Goal: Task Accomplishment & Management: Use online tool/utility

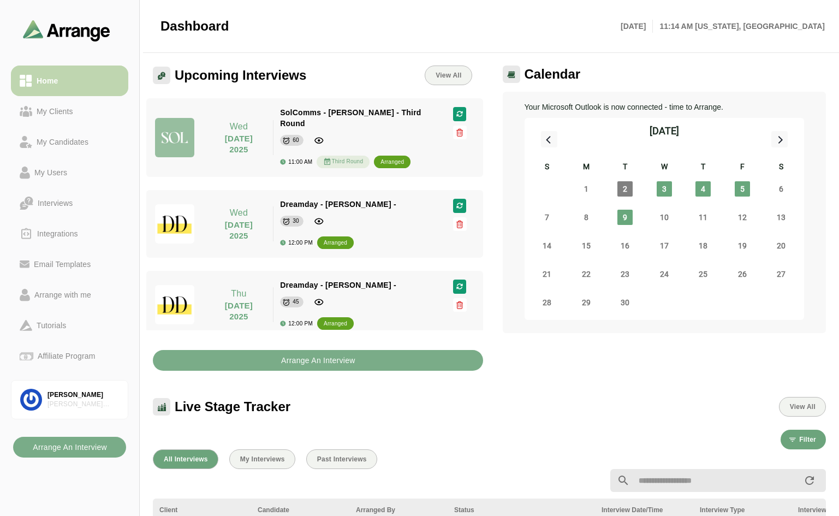
click at [48, 77] on div "Home" at bounding box center [47, 80] width 30 height 13
click at [77, 138] on div "My Candidates" at bounding box center [62, 141] width 61 height 13
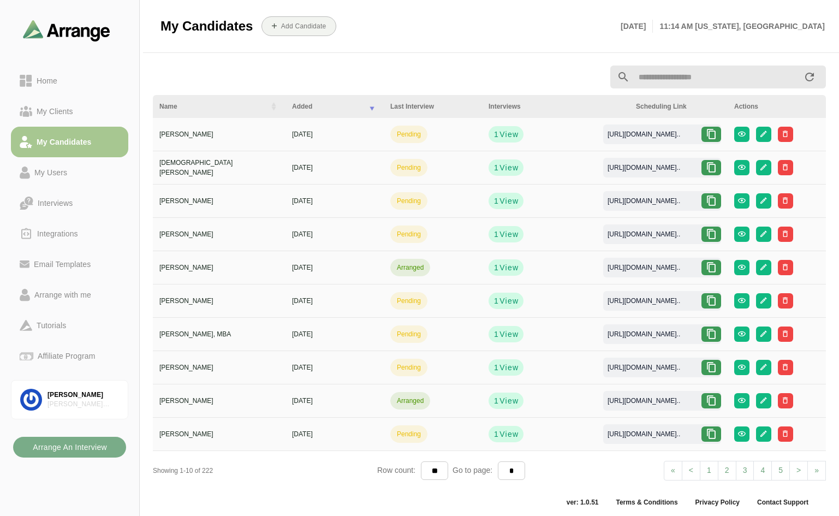
click at [666, 75] on input "text" at bounding box center [716, 76] width 173 height 23
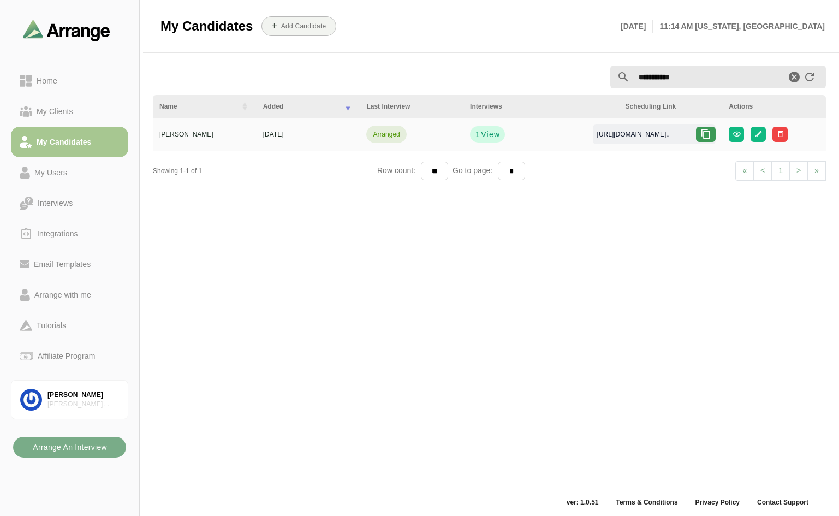
type input "**********"
click at [708, 132] on icon at bounding box center [705, 134] width 11 height 11
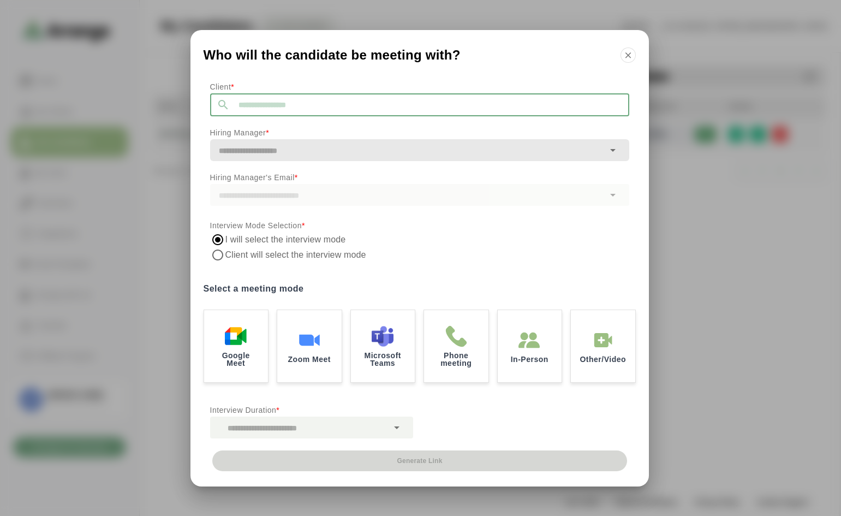
click at [325, 111] on input "text" at bounding box center [430, 104] width 400 height 23
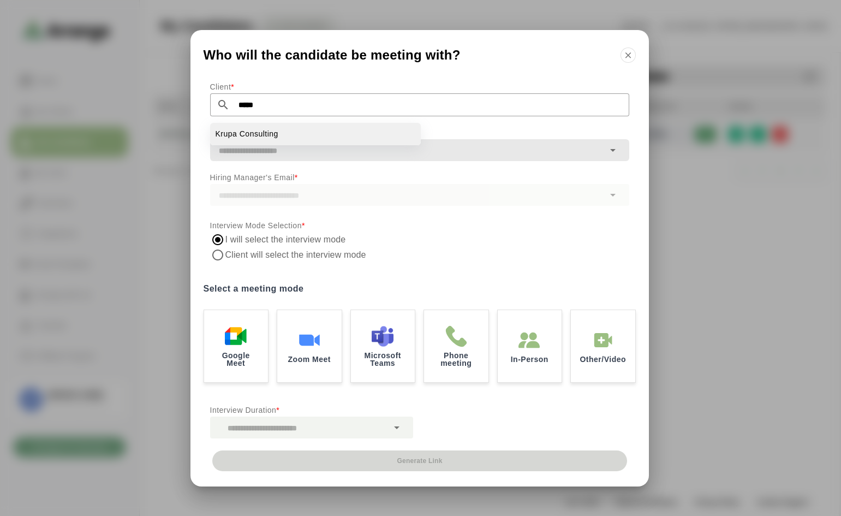
click at [279, 129] on li "Krupa Consulting" at bounding box center [315, 134] width 211 height 22
type input "**********"
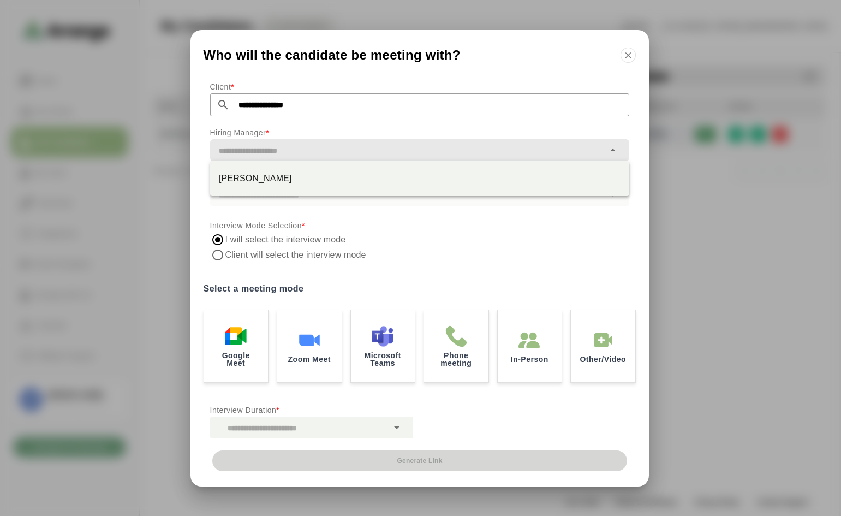
click at [276, 145] on input "text" at bounding box center [407, 150] width 394 height 15
click at [260, 182] on div "[PERSON_NAME]" at bounding box center [420, 178] width 402 height 13
type input "**********"
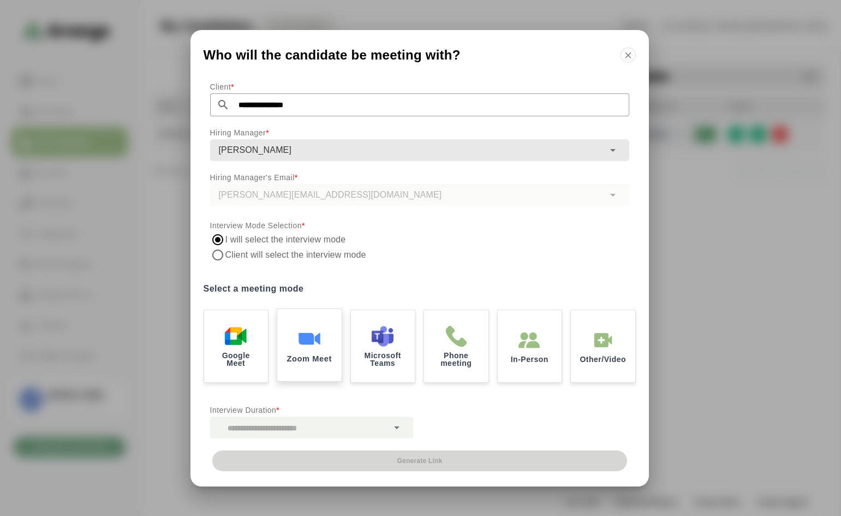
click at [319, 331] on img at bounding box center [309, 338] width 23 height 23
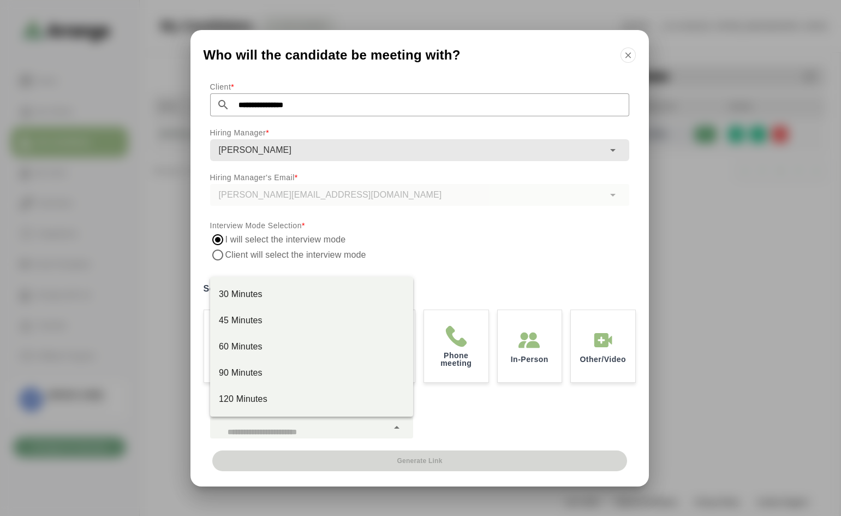
click at [397, 426] on icon at bounding box center [396, 427] width 13 height 13
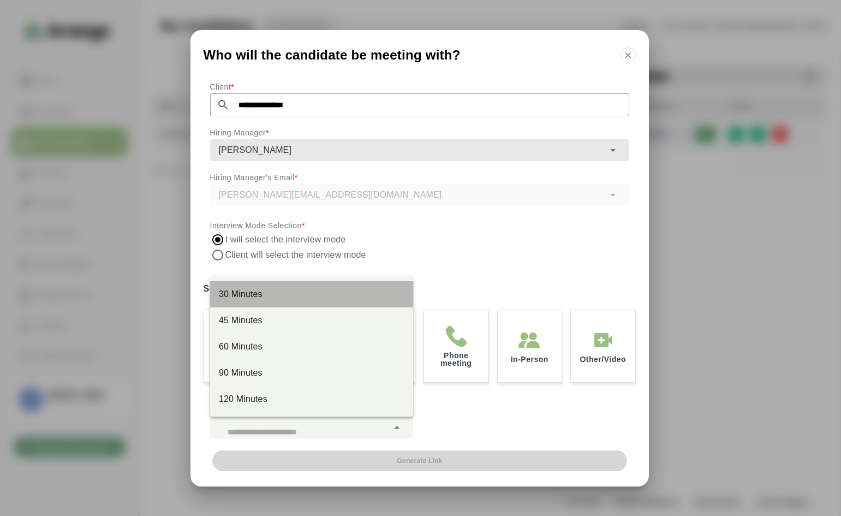
click at [266, 296] on div "30 Minutes" at bounding box center [312, 294] width 186 height 13
type input "**"
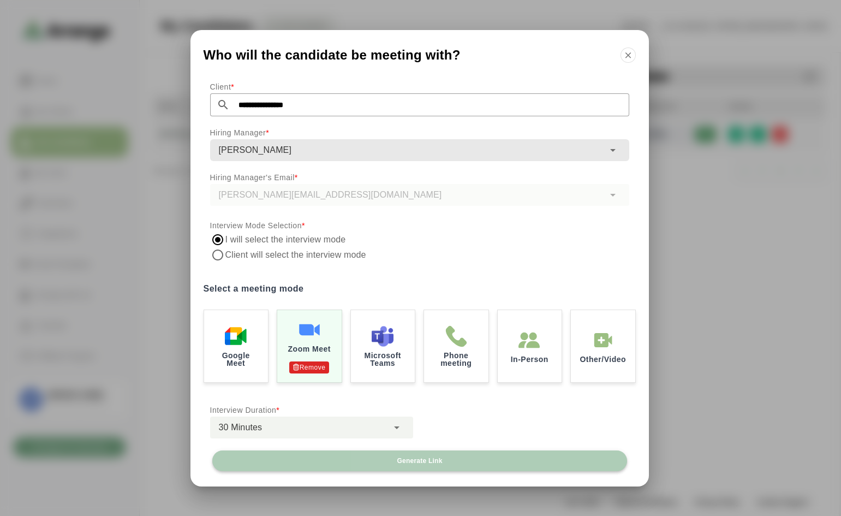
click at [414, 460] on span "Generate Link" at bounding box center [419, 460] width 46 height 9
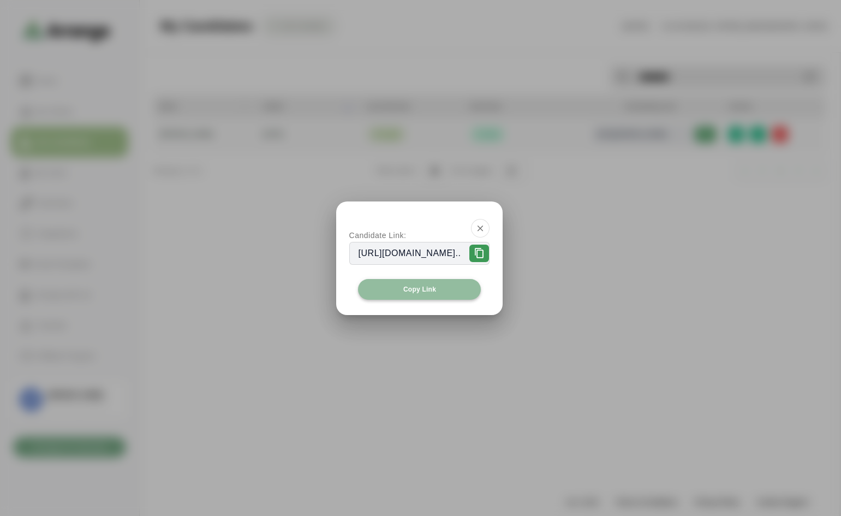
click at [429, 285] on span "Copy Link" at bounding box center [419, 289] width 33 height 9
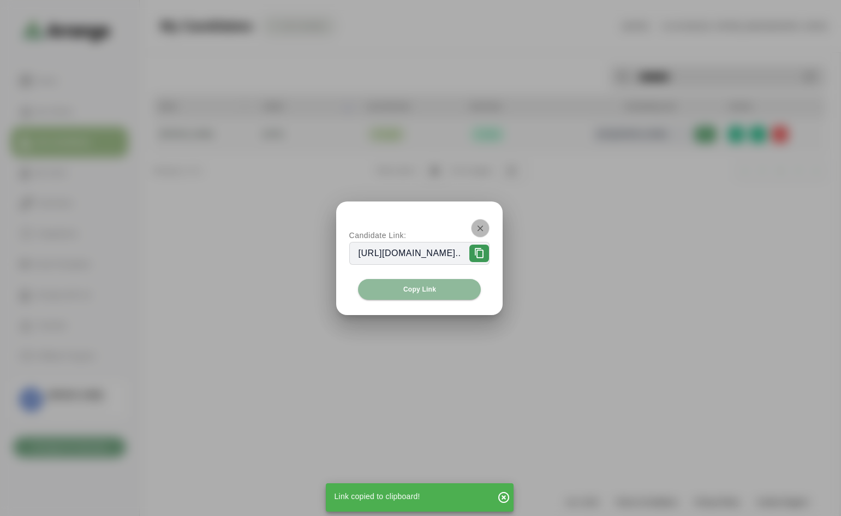
click at [485, 227] on icon "button" at bounding box center [480, 228] width 10 height 10
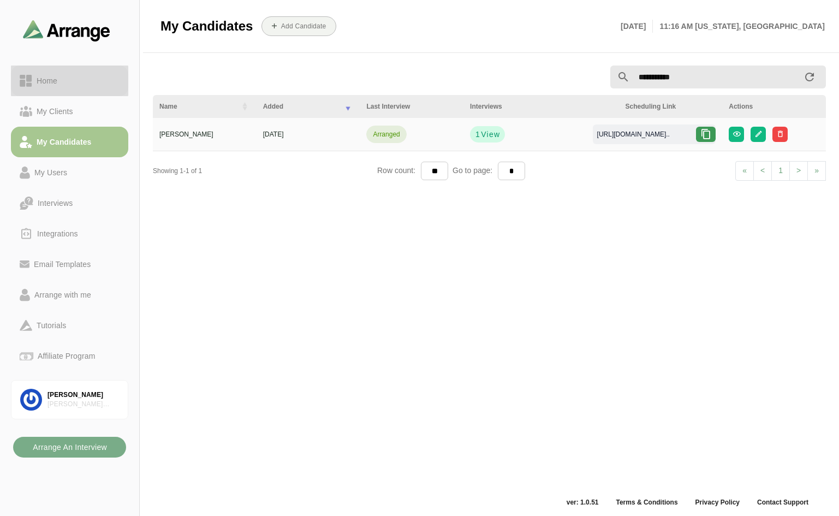
click at [50, 80] on div "Home" at bounding box center [46, 80] width 29 height 13
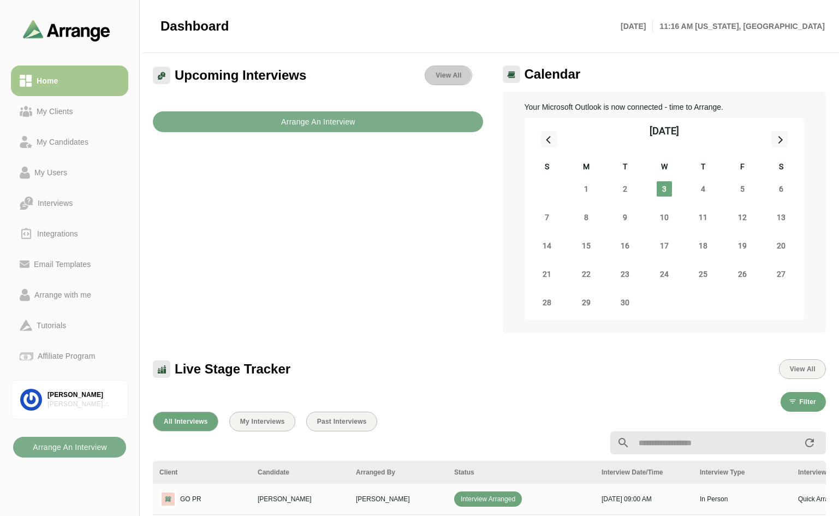
click at [452, 77] on span "View All" at bounding box center [448, 75] width 26 height 8
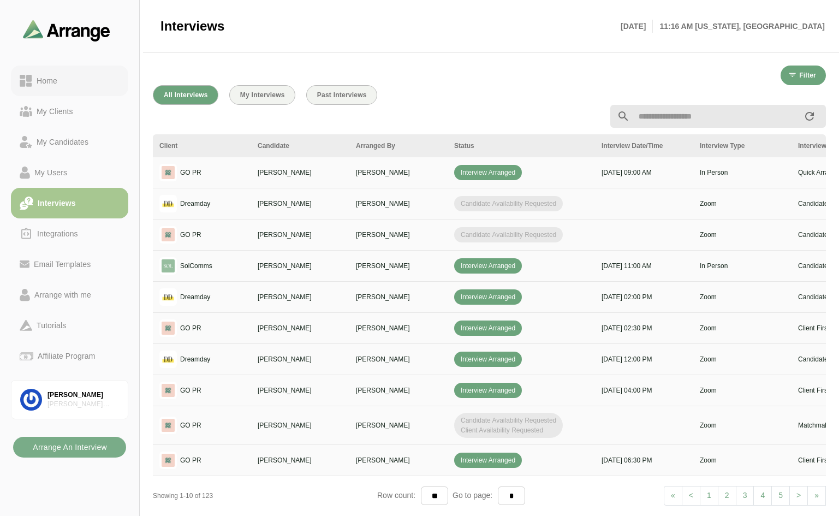
click at [57, 79] on div "Home" at bounding box center [46, 80] width 29 height 13
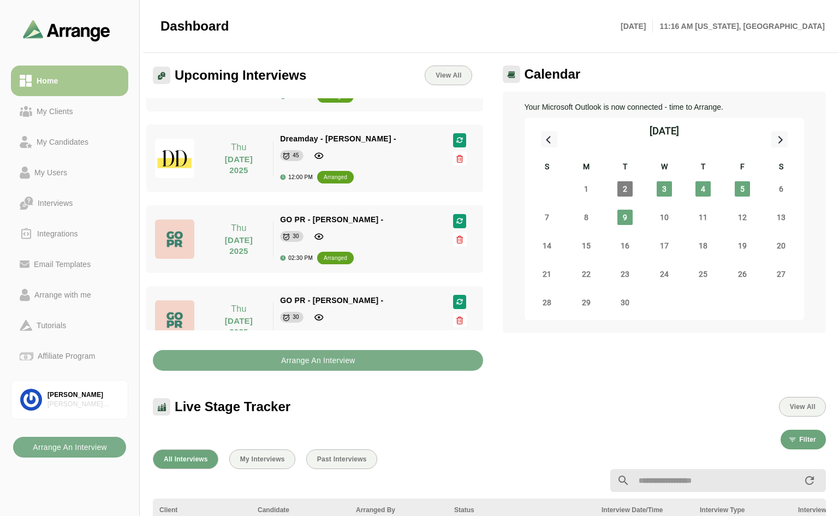
scroll to position [218, 0]
